Goal: Task Accomplishment & Management: Manage account settings

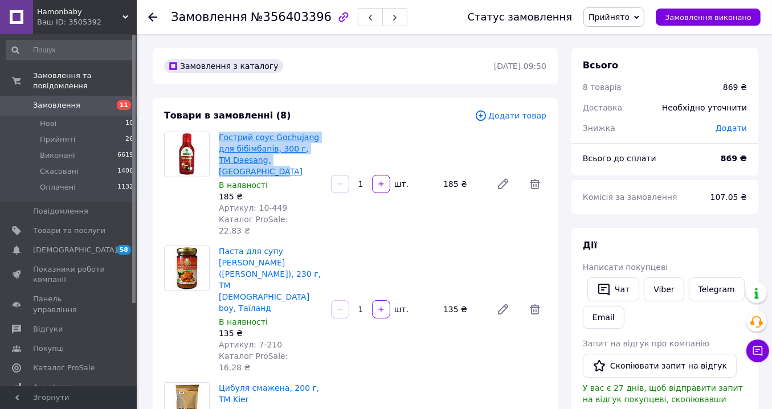
drag, startPoint x: 319, startPoint y: 161, endPoint x: 219, endPoint y: 139, distance: 102.9
click at [219, 139] on span "Гострий соус Gochujang для бібімбапів, 300 г, ТМ Daesang, [GEOGRAPHIC_DATA]" at bounding box center [270, 155] width 103 height 46
copy link "Гострий соус Gochujang для бібімбапів, 300 г, ТМ Daesang, [GEOGRAPHIC_DATA]"
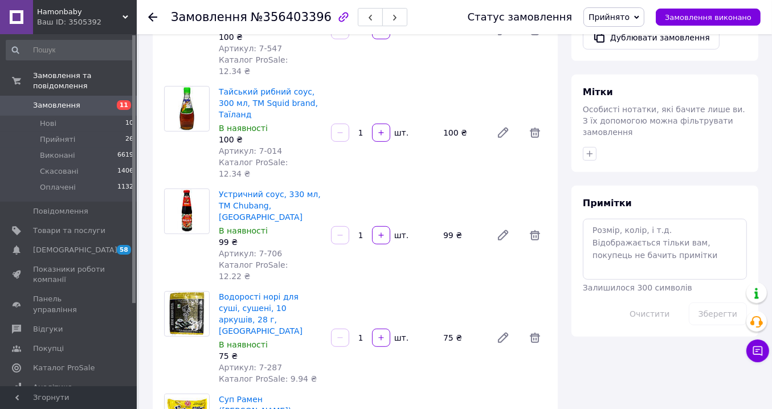
scroll to position [627, 0]
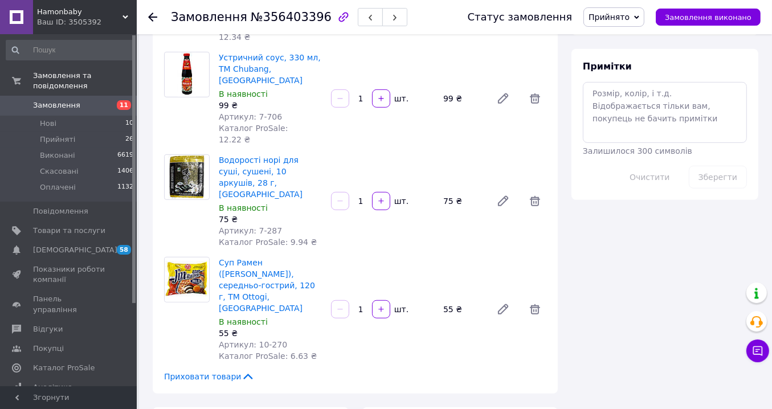
click at [149, 17] on use at bounding box center [152, 17] width 9 height 9
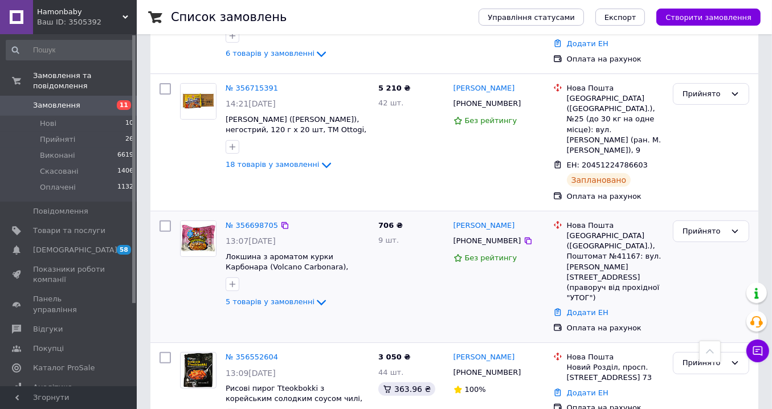
scroll to position [399, 0]
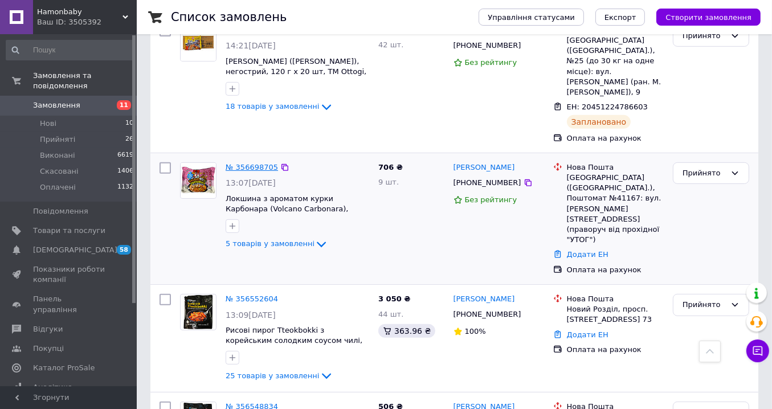
click at [261, 163] on link "№ 356698705" at bounding box center [252, 167] width 52 height 9
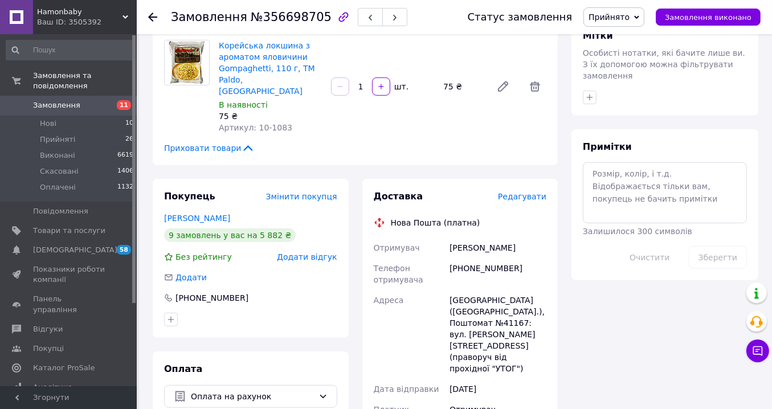
scroll to position [570, 0]
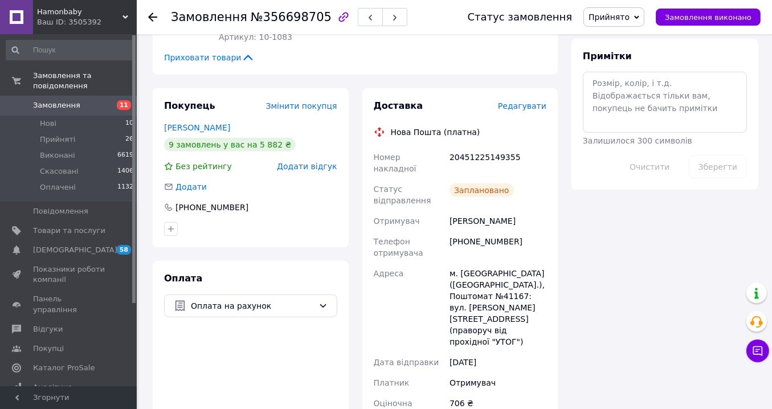
click at [153, 17] on use at bounding box center [152, 17] width 9 height 9
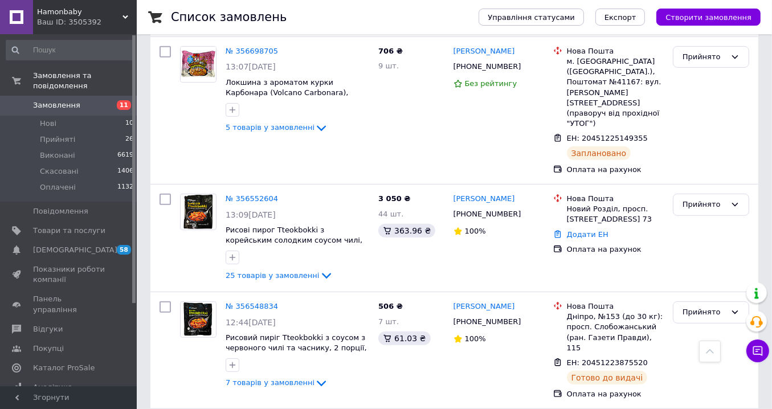
scroll to position [570, 0]
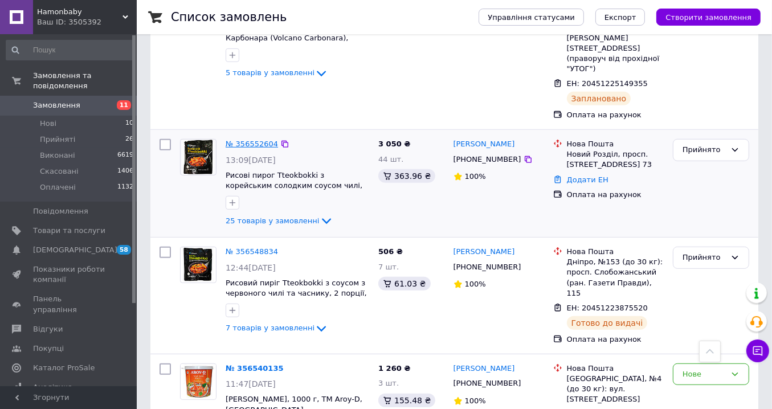
click at [260, 140] on link "№ 356552604" at bounding box center [252, 144] width 52 height 9
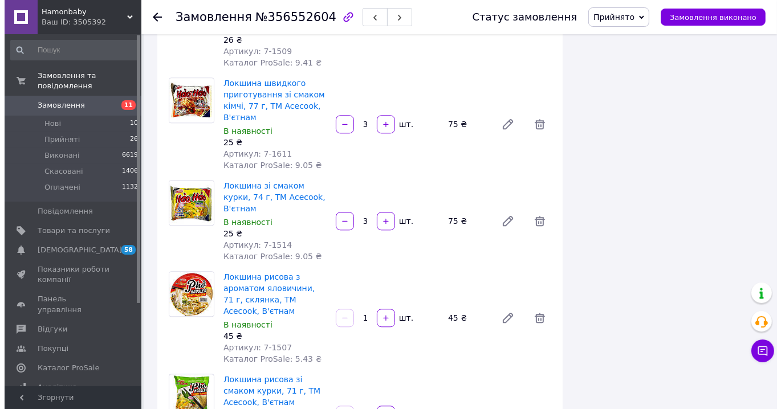
scroll to position [2565, 0]
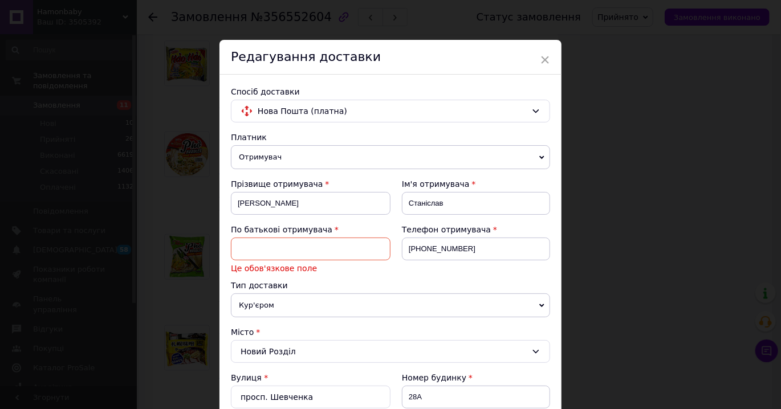
click at [264, 243] on input at bounding box center [311, 249] width 160 height 23
type input "Відст"
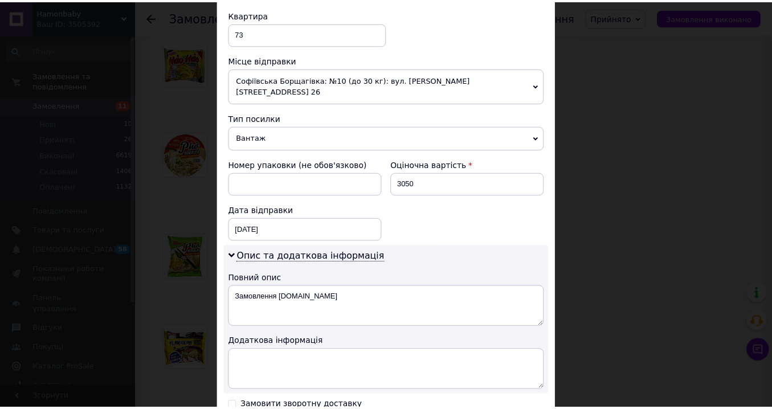
scroll to position [538, 0]
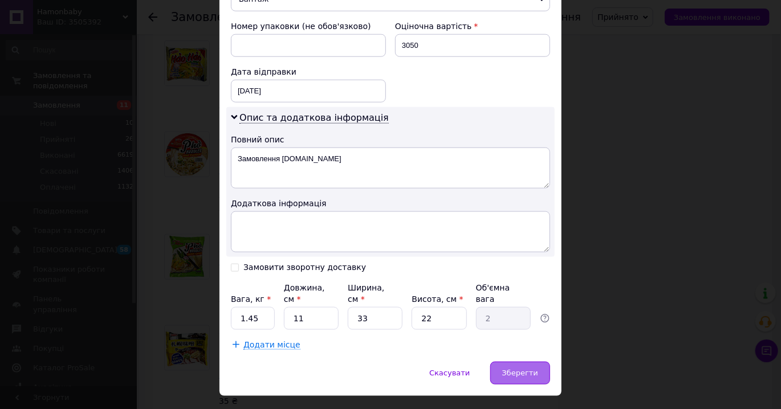
click at [523, 369] on span "Зберегти" at bounding box center [520, 373] width 36 height 9
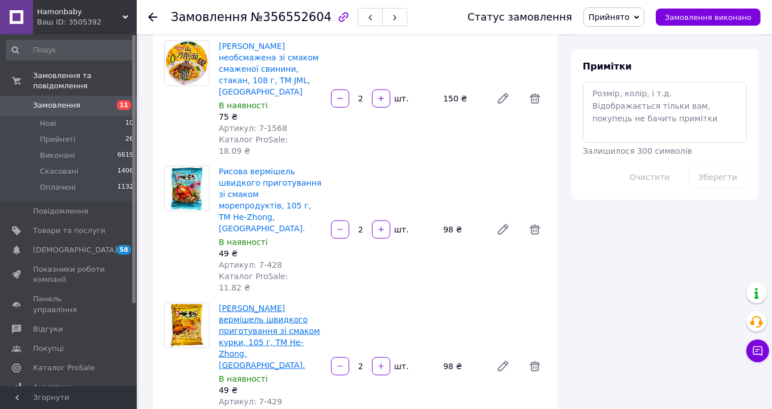
scroll to position [741, 0]
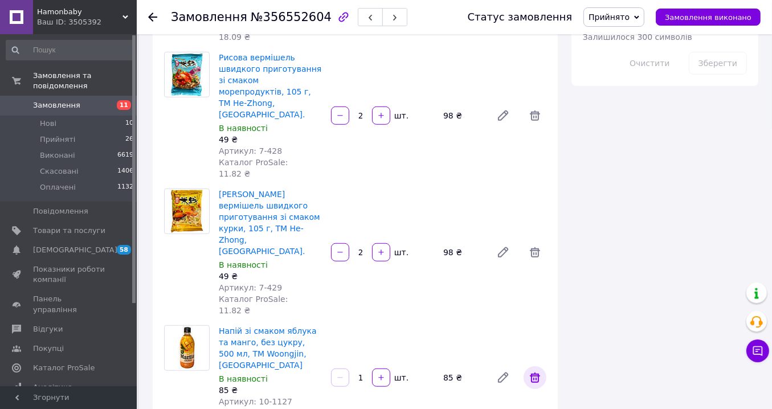
click at [538, 371] on icon at bounding box center [535, 378] width 14 height 14
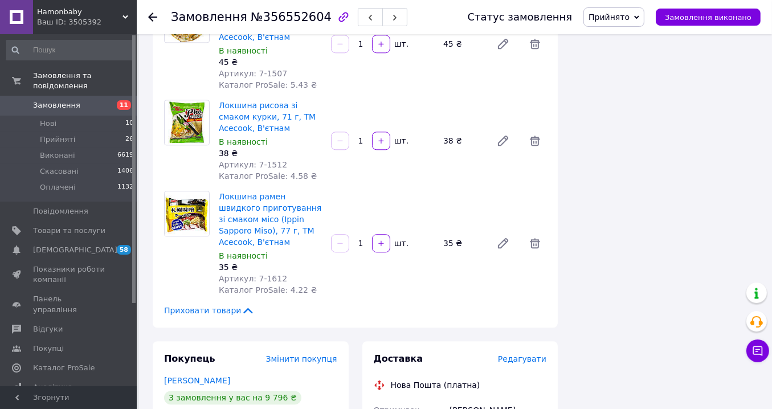
scroll to position [2679, 0]
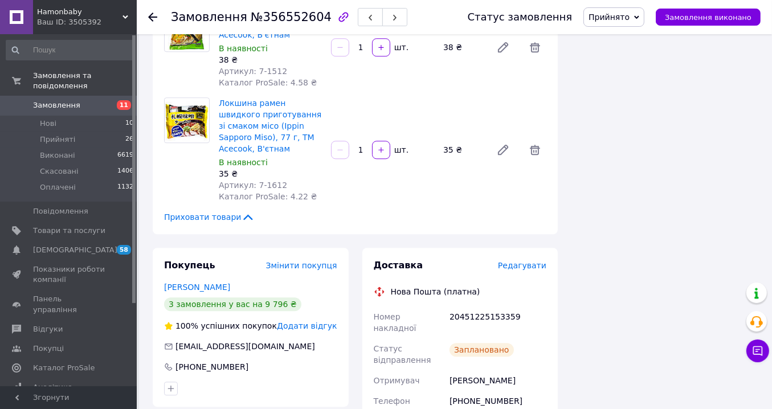
click at [153, 17] on icon at bounding box center [152, 17] width 9 height 9
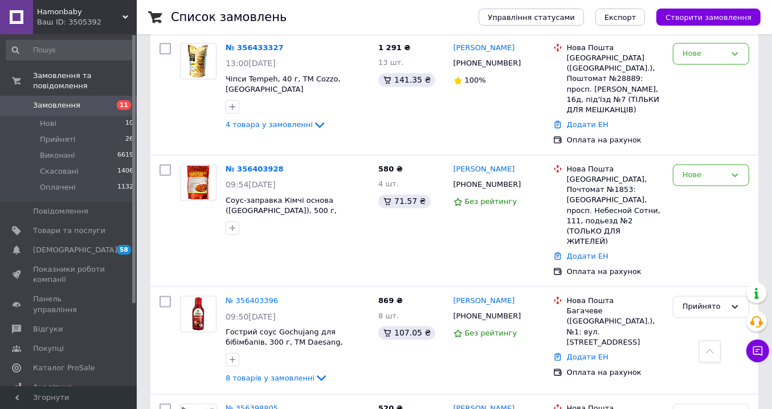
scroll to position [1938, 0]
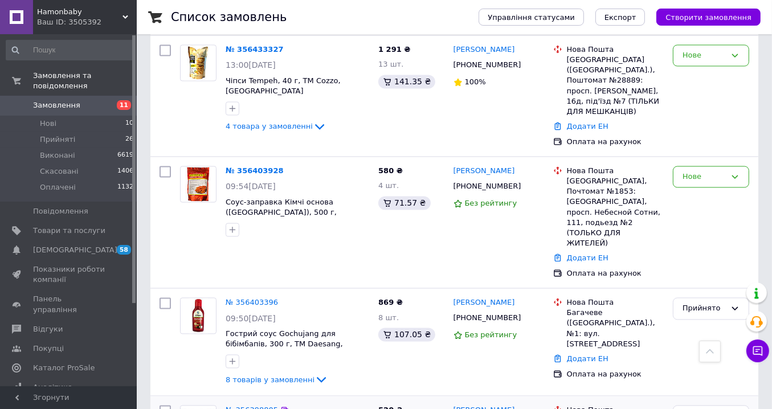
click at [257, 406] on link "№ 356398805" at bounding box center [252, 410] width 52 height 9
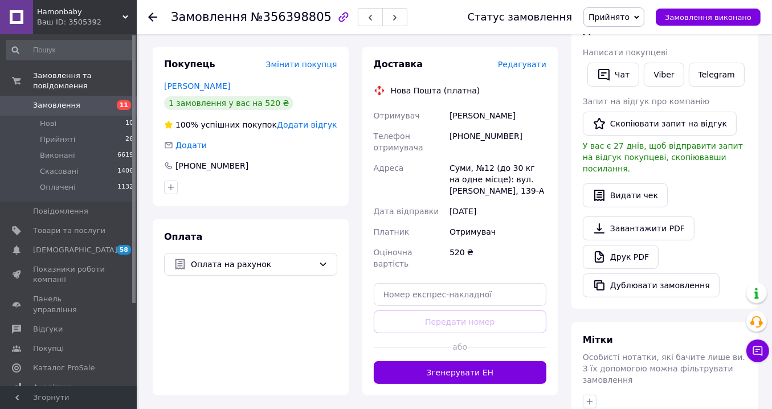
scroll to position [209, 0]
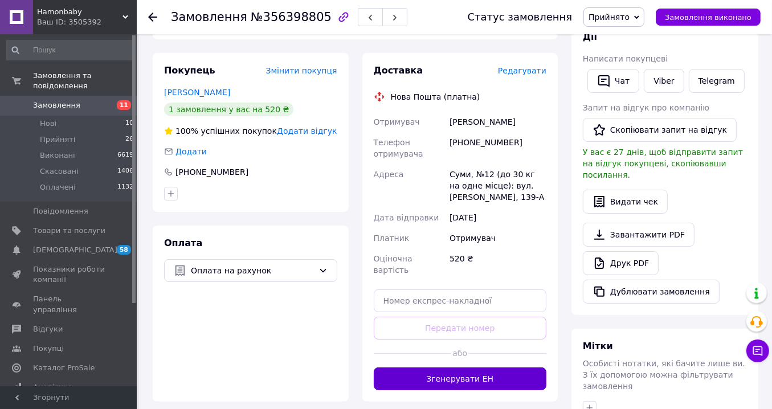
click at [465, 368] on button "Згенерувати ЕН" at bounding box center [460, 379] width 173 height 23
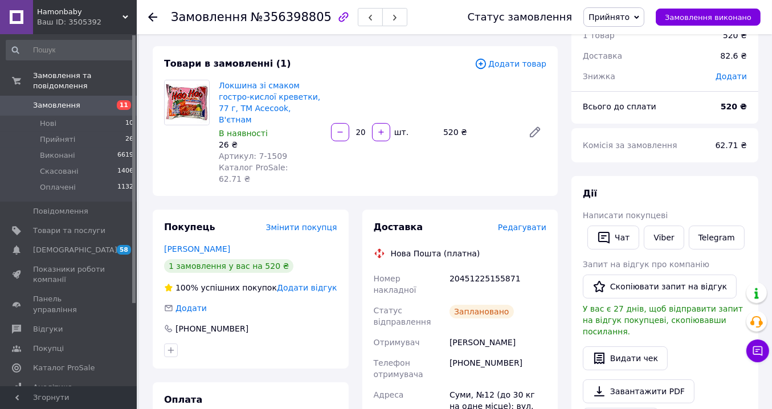
scroll to position [0, 0]
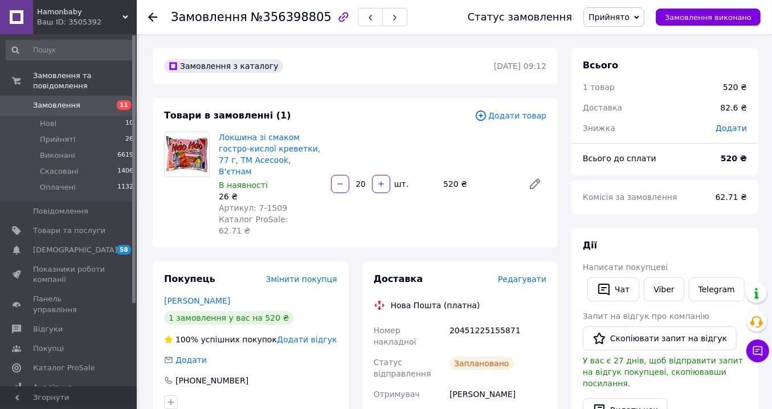
click at [155, 15] on icon at bounding box center [152, 17] width 9 height 9
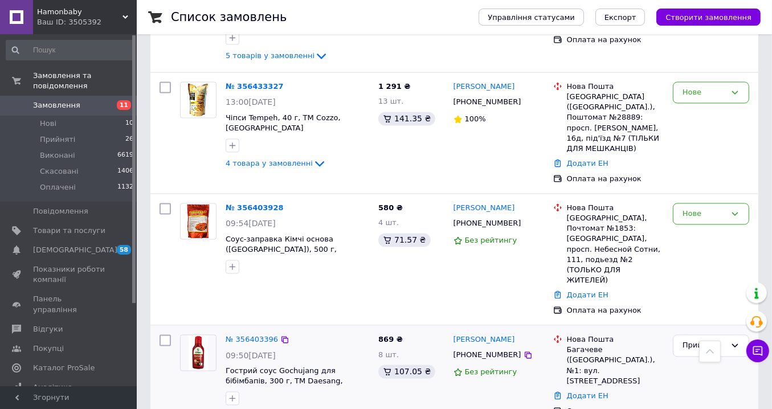
scroll to position [1824, 0]
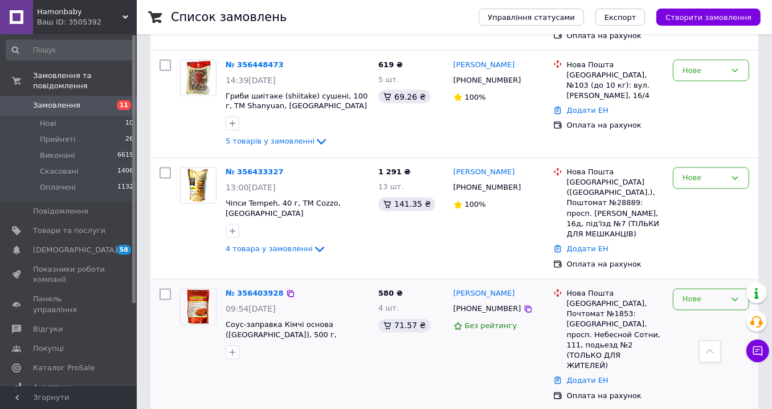
click at [710, 294] on div "Нове" at bounding box center [704, 300] width 43 height 12
click at [707, 313] on li "Прийнято" at bounding box center [711, 323] width 75 height 21
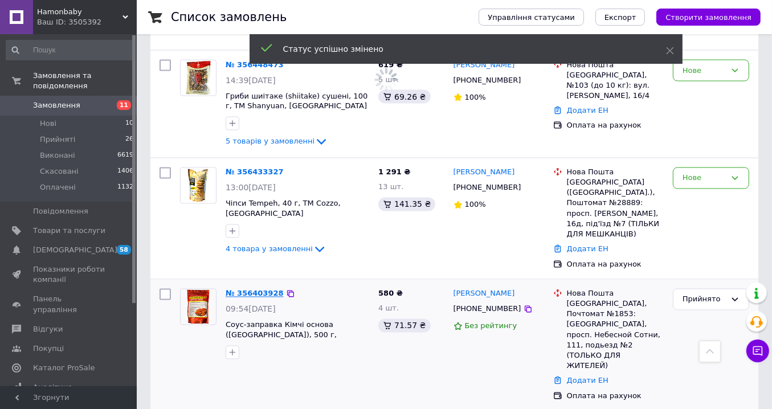
click at [262, 290] on link "№ 356403928" at bounding box center [255, 294] width 58 height 9
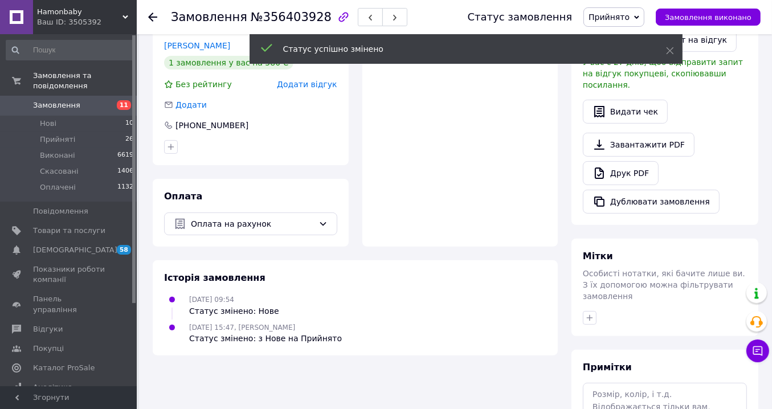
scroll to position [131, 0]
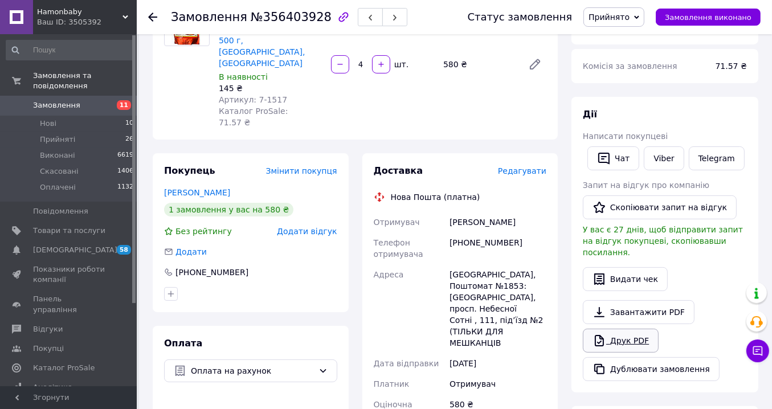
click at [633, 329] on link "Друк PDF" at bounding box center [621, 341] width 76 height 24
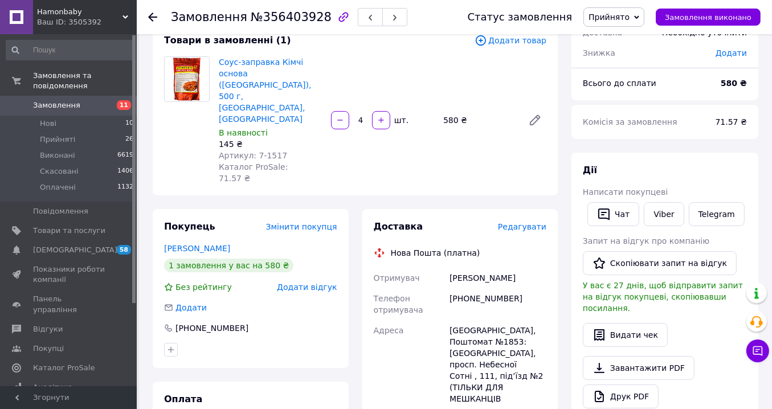
scroll to position [17, 0]
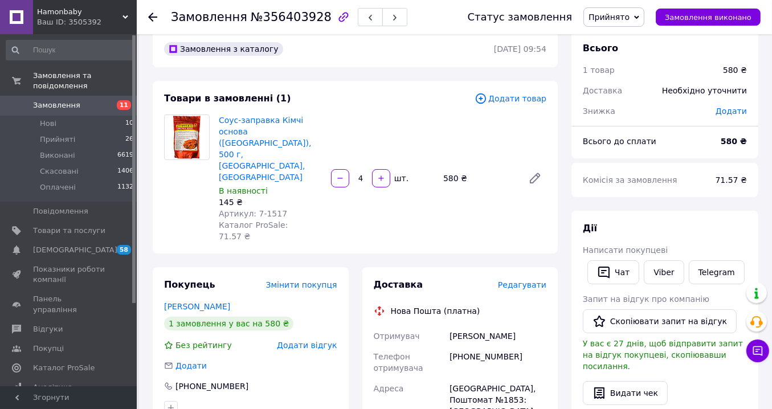
click at [478, 347] on div "[PHONE_NUMBER]" at bounding box center [497, 363] width 101 height 32
copy div "380932572336"
click at [154, 17] on use at bounding box center [152, 17] width 9 height 9
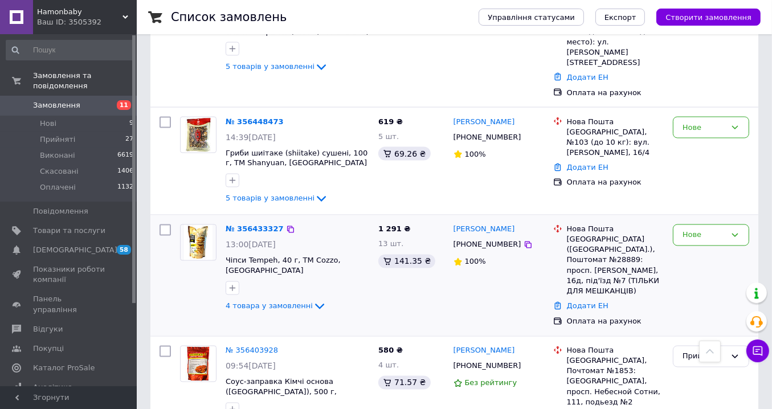
scroll to position [1767, 0]
click at [709, 230] on div "Нове" at bounding box center [704, 236] width 43 height 12
click at [709, 249] on li "Прийнято" at bounding box center [711, 259] width 75 height 21
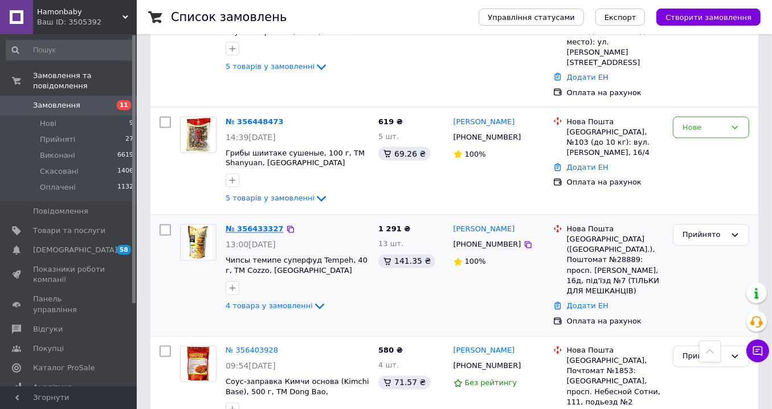
click at [256, 225] on link "№ 356433327" at bounding box center [255, 229] width 58 height 9
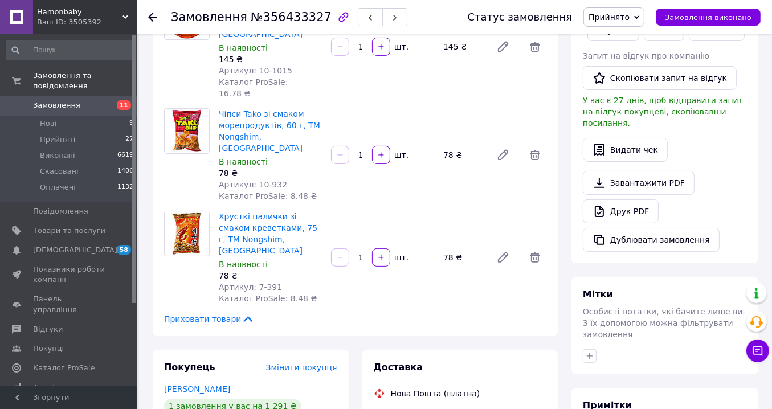
scroll to position [97, 0]
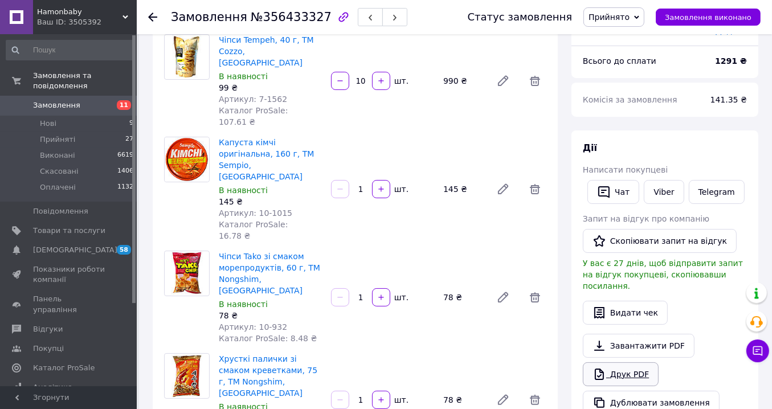
click at [620, 363] on link "Друк PDF" at bounding box center [621, 375] width 76 height 24
click at [636, 363] on link "Друк PDF" at bounding box center [621, 375] width 76 height 24
